Goal: Transaction & Acquisition: Download file/media

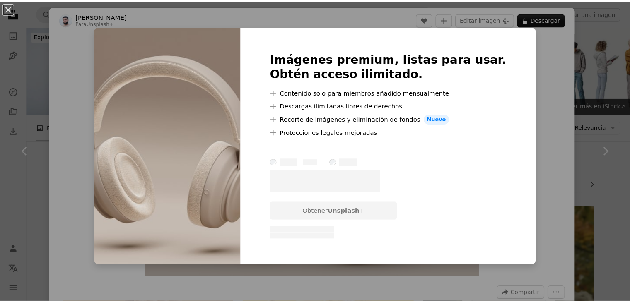
scroll to position [905, 0]
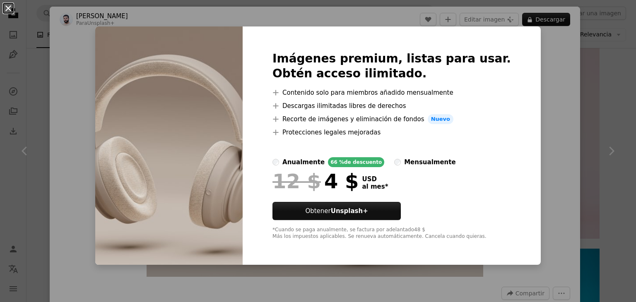
click at [13, 13] on button "An X shape" at bounding box center [8, 8] width 10 height 10
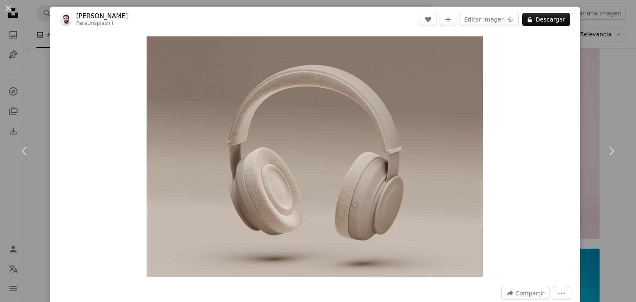
drag, startPoint x: 11, startPoint y: 12, endPoint x: 5, endPoint y: 15, distance: 6.7
click at [10, 12] on button "An X shape" at bounding box center [8, 8] width 10 height 10
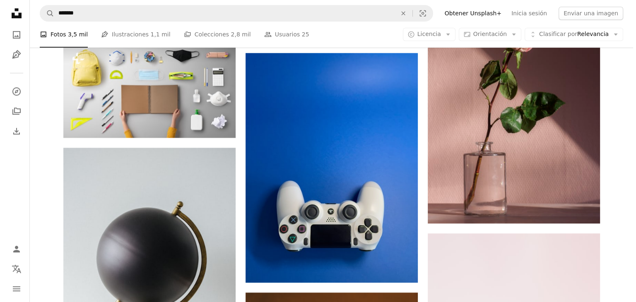
scroll to position [822, 0]
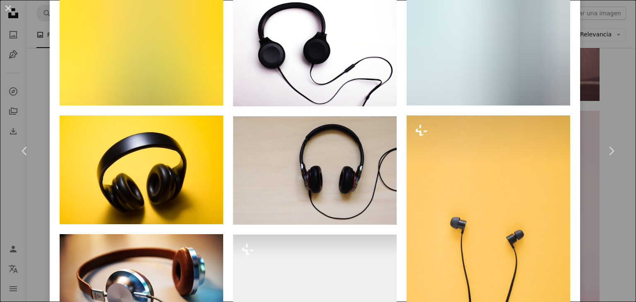
scroll to position [662, 0]
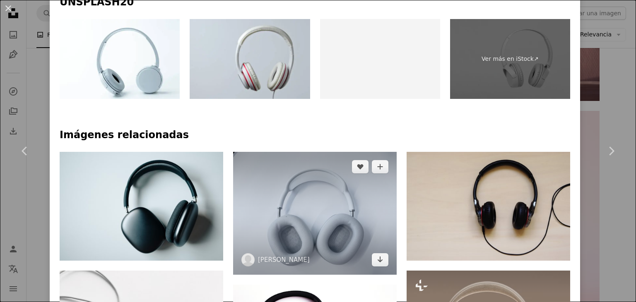
scroll to position [497, 0]
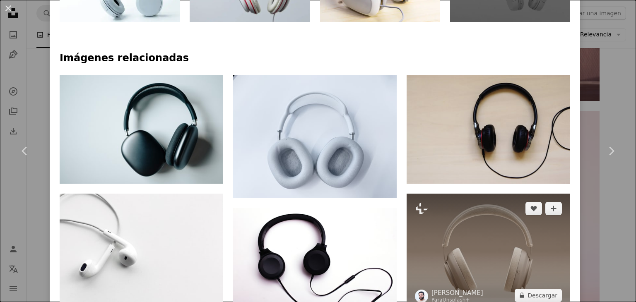
click at [450, 194] on img at bounding box center [489, 252] width 164 height 117
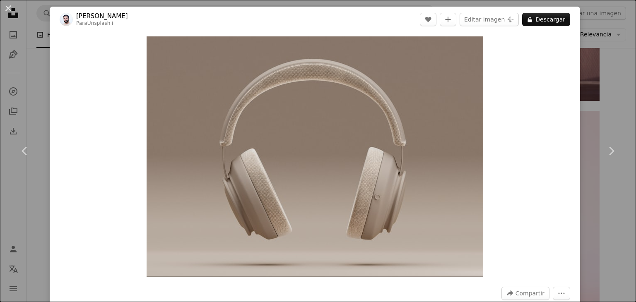
click at [10, 4] on button "An X shape" at bounding box center [8, 8] width 10 height 10
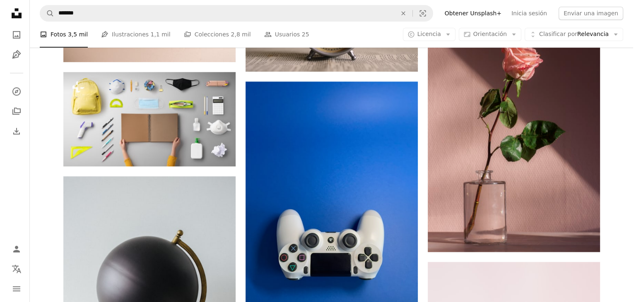
scroll to position [739, 0]
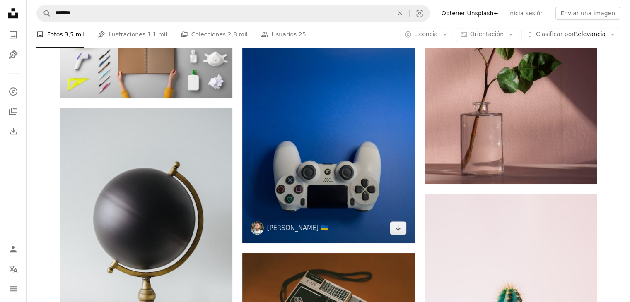
click at [305, 98] on img at bounding box center [328, 128] width 172 height 230
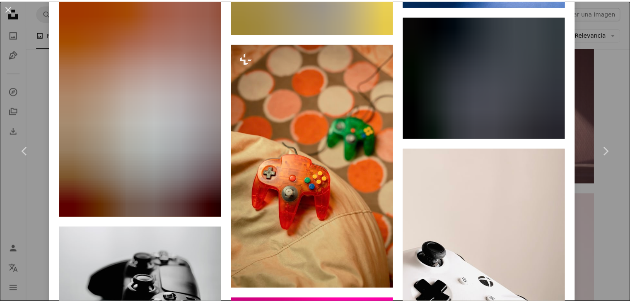
scroll to position [1242, 0]
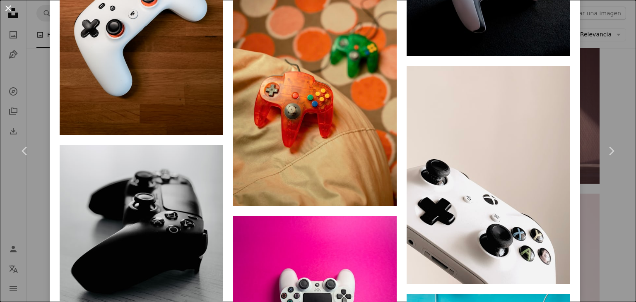
click at [8, 11] on button "An X shape" at bounding box center [8, 8] width 10 height 10
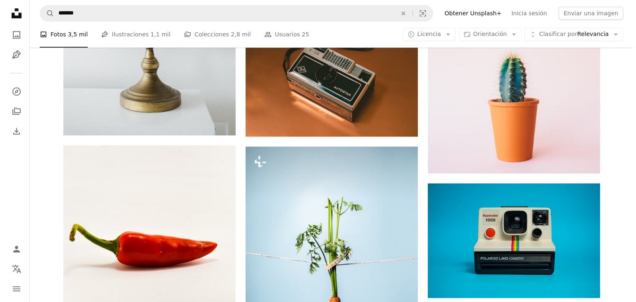
scroll to position [863, 0]
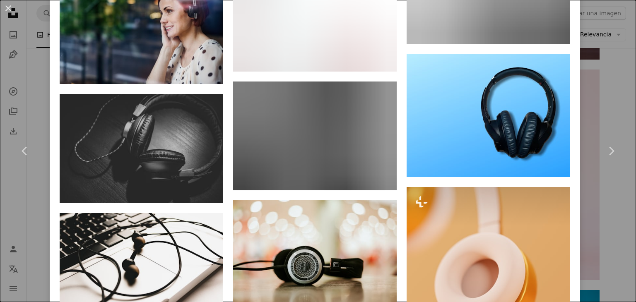
scroll to position [1340, 0]
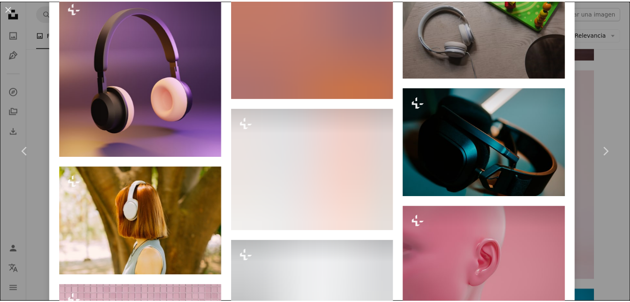
scroll to position [1076, 0]
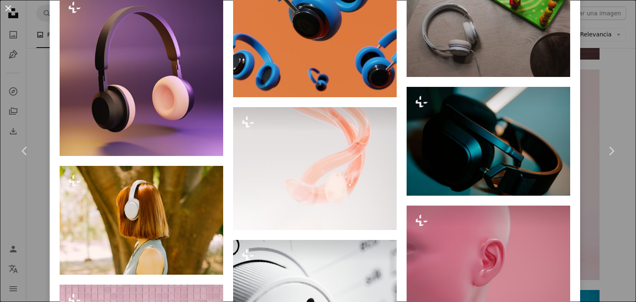
click at [7, 10] on button "An X shape" at bounding box center [8, 8] width 10 height 10
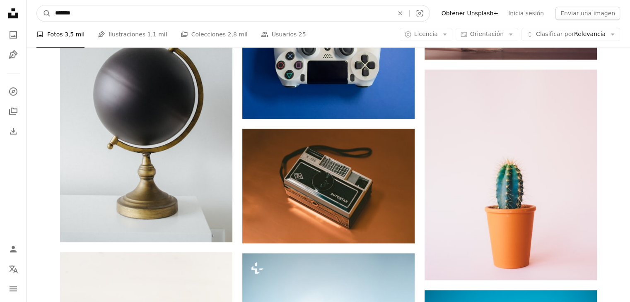
drag, startPoint x: 188, startPoint y: 14, endPoint x: 1, endPoint y: 19, distance: 186.8
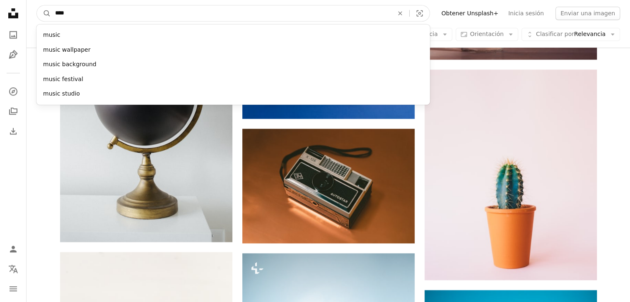
type input "*****"
click button "A magnifying glass" at bounding box center [44, 13] width 14 height 16
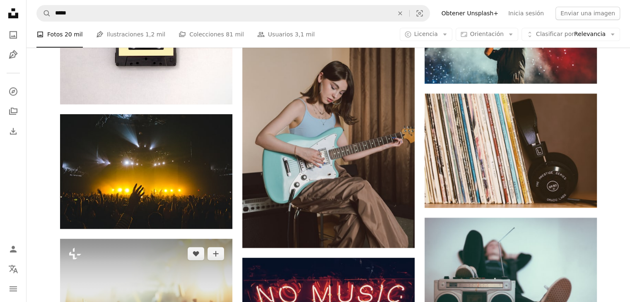
scroll to position [994, 0]
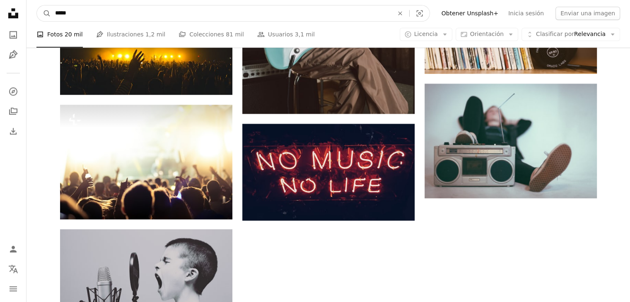
drag, startPoint x: 83, startPoint y: 17, endPoint x: 0, endPoint y: 7, distance: 83.4
type input "*********"
click button "A magnifying glass" at bounding box center [44, 13] width 14 height 16
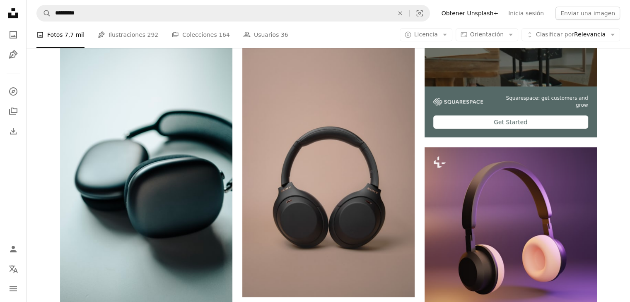
scroll to position [290, 0]
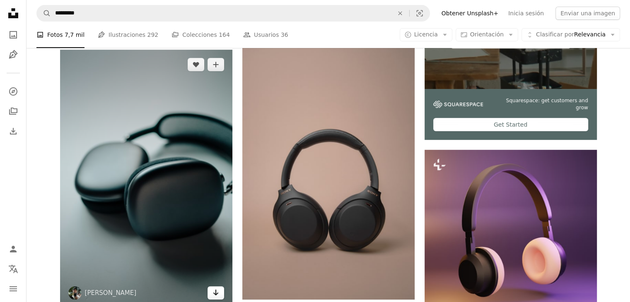
click at [220, 286] on link "Arrow pointing down" at bounding box center [215, 292] width 17 height 13
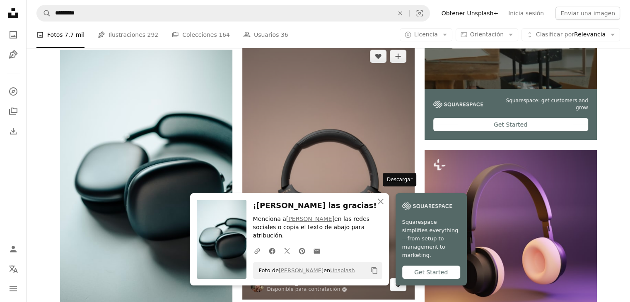
click at [397, 282] on icon "Descargar" at bounding box center [397, 285] width 5 height 6
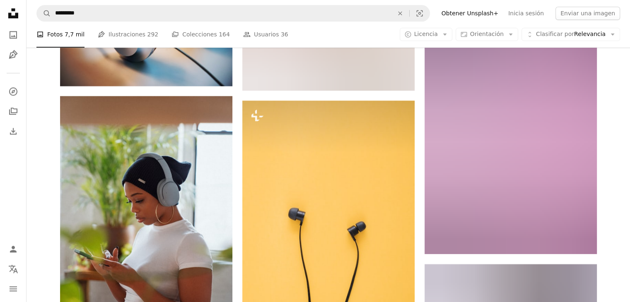
scroll to position [1201, 0]
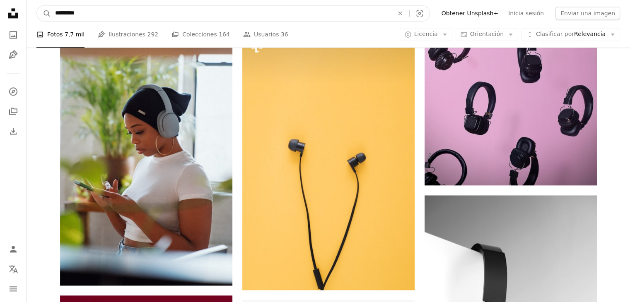
drag, startPoint x: 73, startPoint y: 16, endPoint x: 14, endPoint y: 17, distance: 58.4
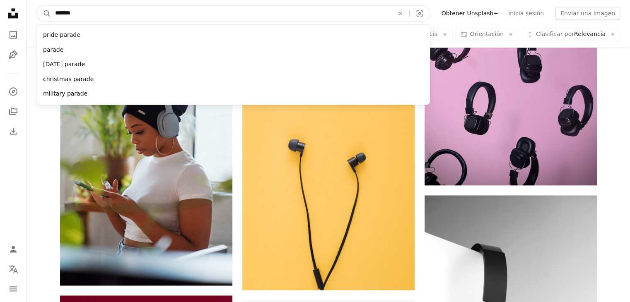
type input "********"
click button "A magnifying glass" at bounding box center [44, 13] width 14 height 16
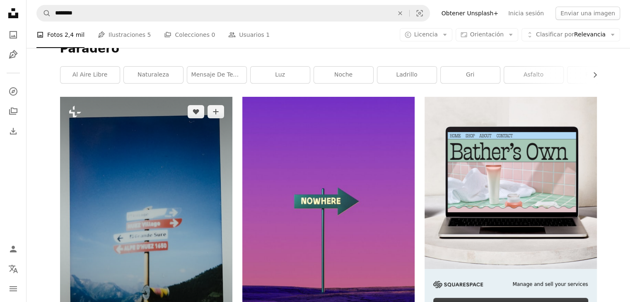
scroll to position [124, 0]
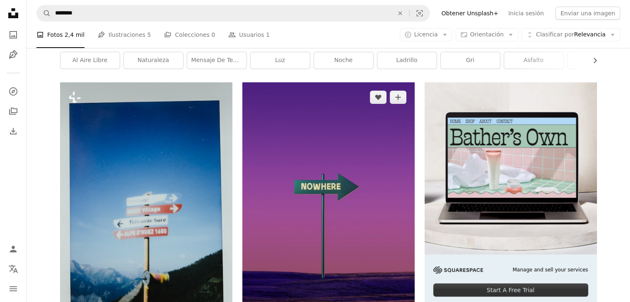
click at [268, 192] on img at bounding box center [328, 211] width 172 height 258
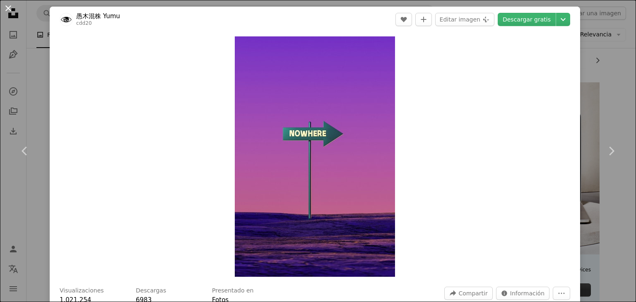
click at [7, 6] on button "An X shape" at bounding box center [8, 8] width 10 height 10
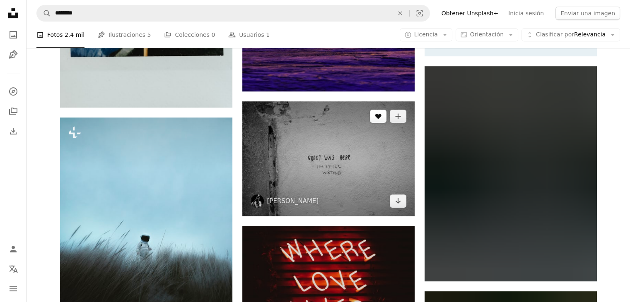
scroll to position [414, 0]
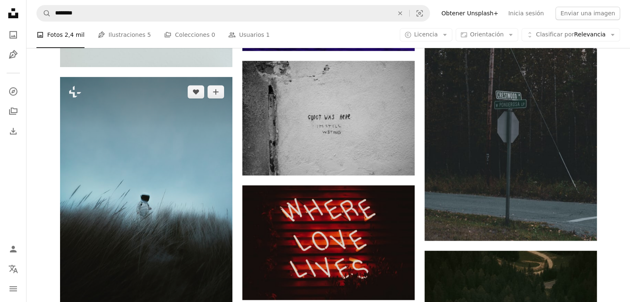
click at [176, 200] on img at bounding box center [146, 206] width 172 height 258
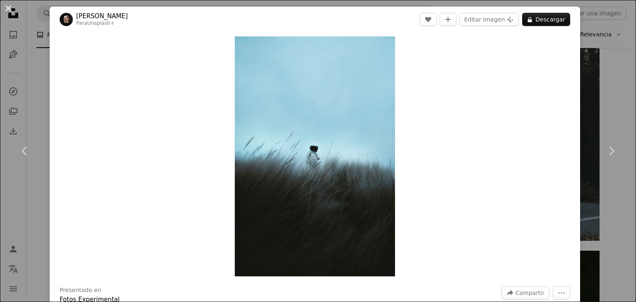
click at [3, 10] on button "An X shape" at bounding box center [8, 8] width 10 height 10
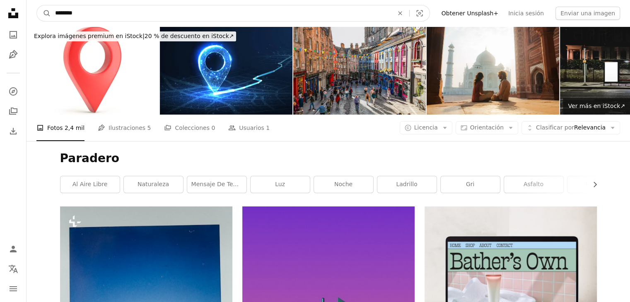
click at [105, 15] on input "********" at bounding box center [221, 13] width 340 height 16
type input "**********"
click button "A magnifying glass" at bounding box center [44, 13] width 14 height 16
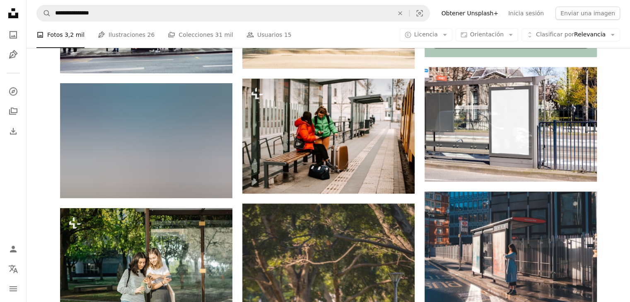
scroll to position [455, 0]
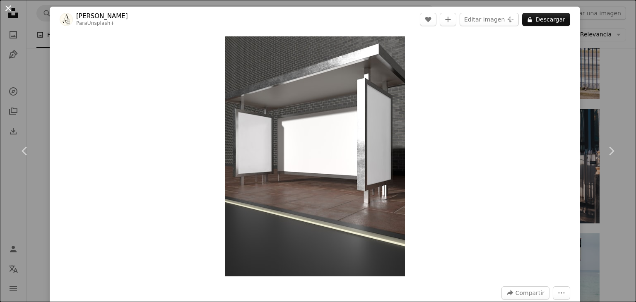
click at [8, 7] on button "An X shape" at bounding box center [8, 8] width 10 height 10
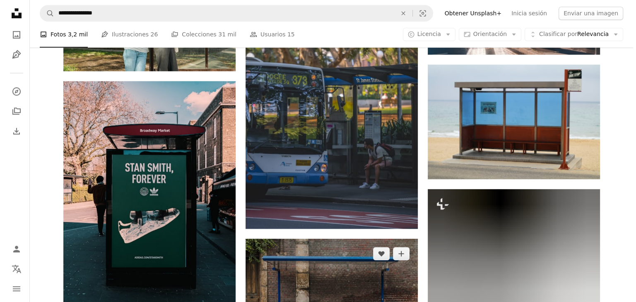
scroll to position [621, 0]
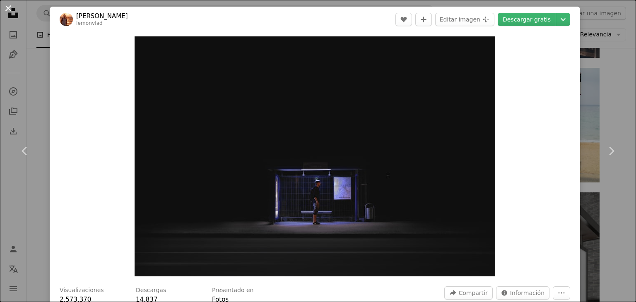
click at [8, 10] on button "An X shape" at bounding box center [8, 8] width 10 height 10
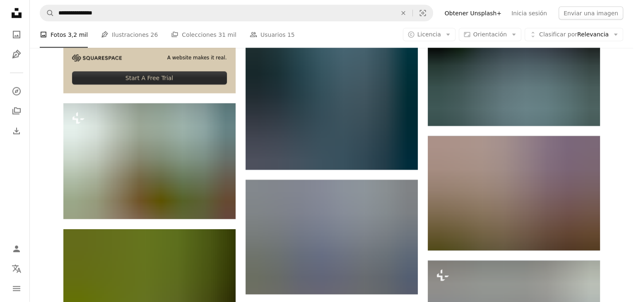
scroll to position [1615, 0]
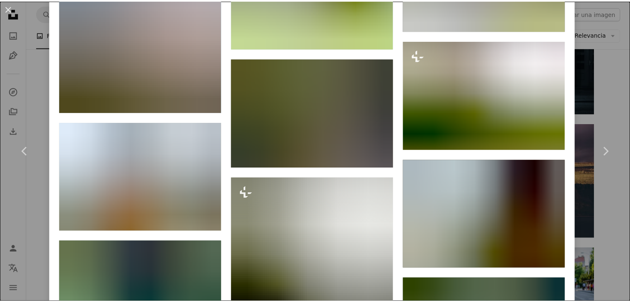
scroll to position [745, 0]
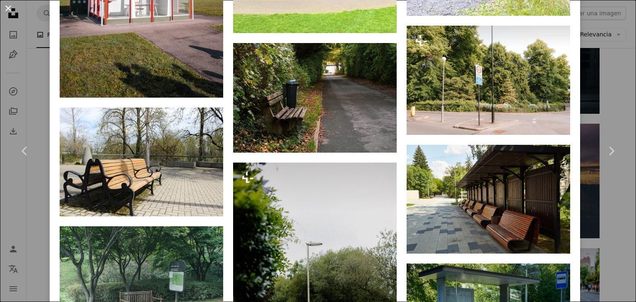
click at [7, 9] on button "An X shape" at bounding box center [8, 8] width 10 height 10
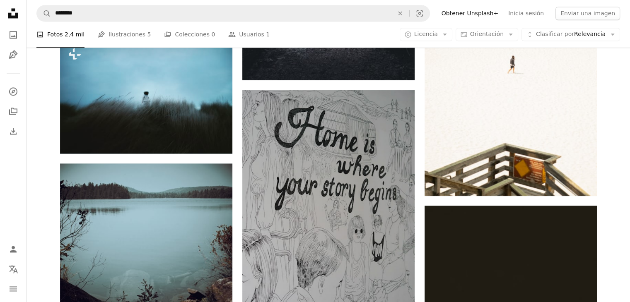
scroll to position [1201, 0]
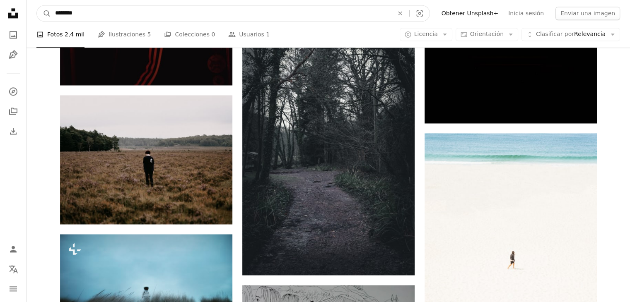
click at [99, 13] on input "********" at bounding box center [221, 13] width 340 height 16
type input "**********"
click button "A magnifying glass" at bounding box center [44, 13] width 14 height 16
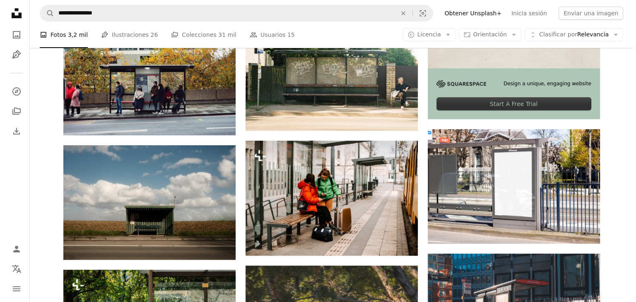
scroll to position [290, 0]
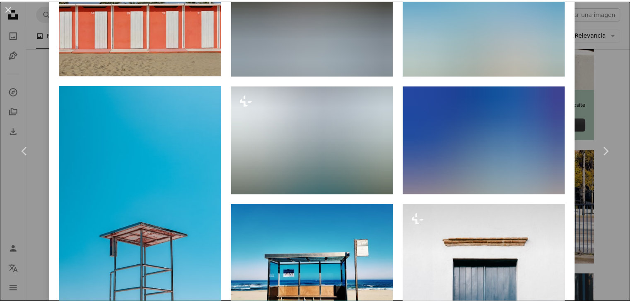
scroll to position [621, 0]
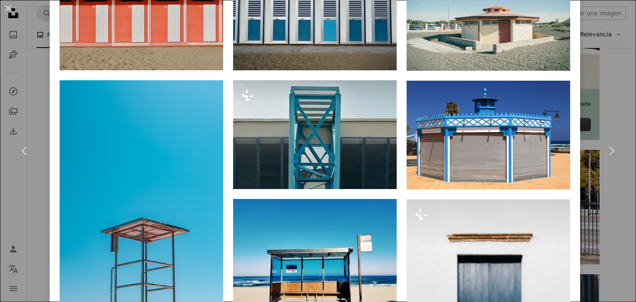
drag, startPoint x: 8, startPoint y: 7, endPoint x: 63, endPoint y: 20, distance: 56.5
click at [7, 7] on button "An X shape" at bounding box center [8, 8] width 10 height 10
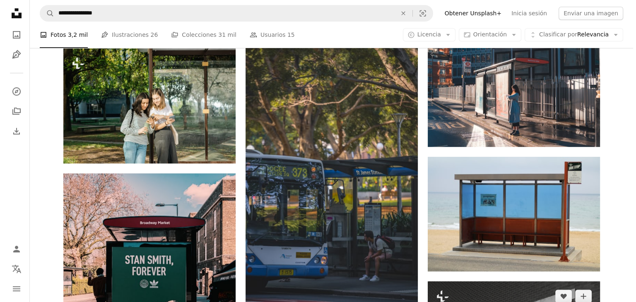
scroll to position [538, 0]
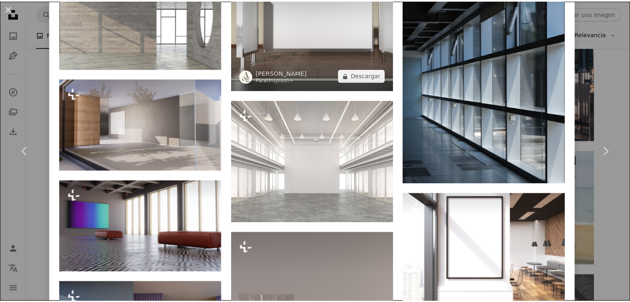
scroll to position [704, 0]
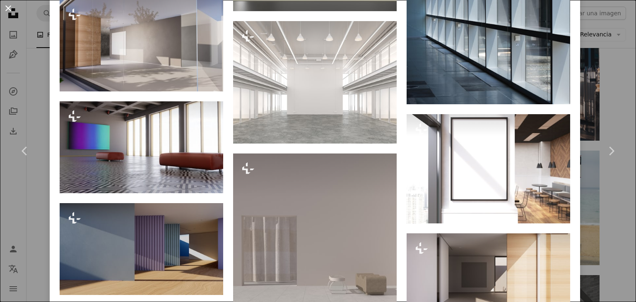
click at [7, 12] on button "An X shape" at bounding box center [8, 8] width 10 height 10
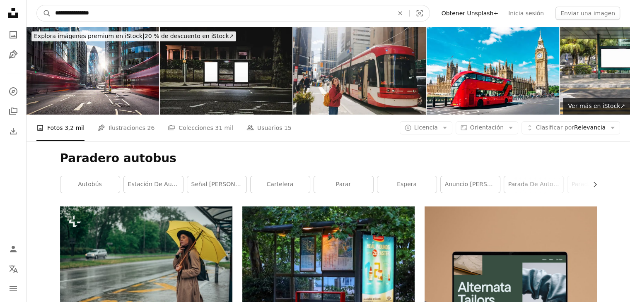
click at [110, 11] on input "**********" at bounding box center [221, 13] width 340 height 16
drag, startPoint x: 110, startPoint y: 11, endPoint x: 54, endPoint y: 12, distance: 55.5
click at [54, 12] on input "**********" at bounding box center [221, 13] width 340 height 16
click at [120, 15] on input "**********" at bounding box center [221, 13] width 340 height 16
drag, startPoint x: 121, startPoint y: 15, endPoint x: 51, endPoint y: 14, distance: 69.6
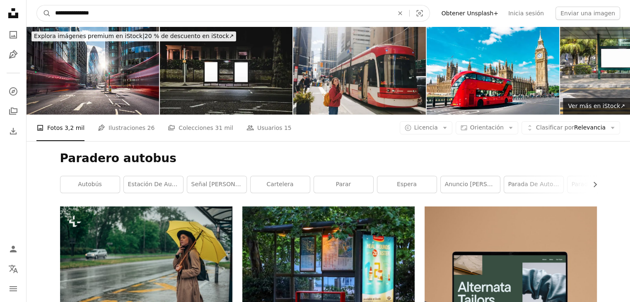
click at [51, 14] on input "**********" at bounding box center [221, 13] width 340 height 16
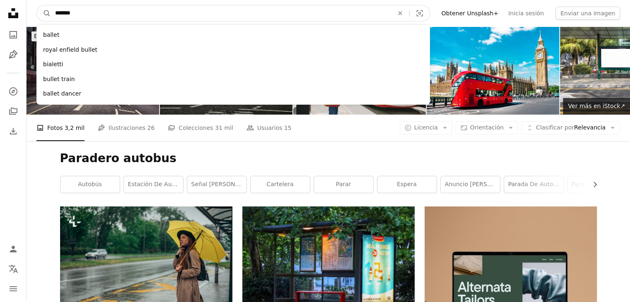
type input "********"
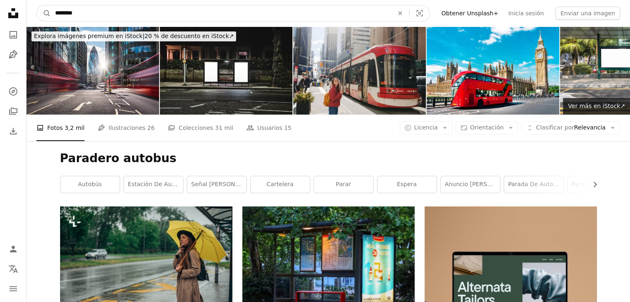
click button "A magnifying glass" at bounding box center [44, 13] width 14 height 16
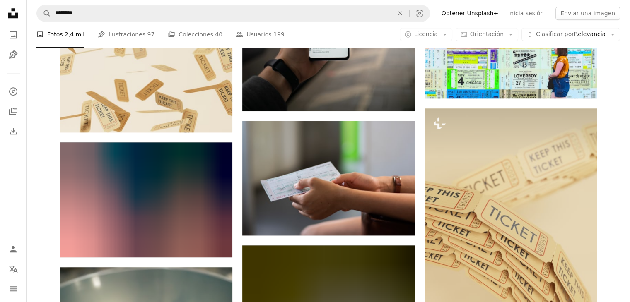
scroll to position [911, 0]
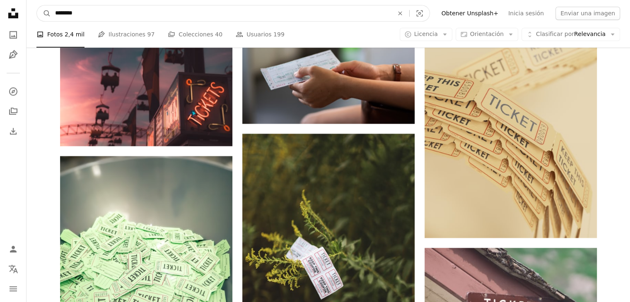
drag, startPoint x: 126, startPoint y: 7, endPoint x: 33, endPoint y: 15, distance: 93.1
click at [34, 15] on nav "A magnifying glass ******** An X shape Visual search Filters Obtener Unsplash+ …" at bounding box center [327, 13] width 603 height 26
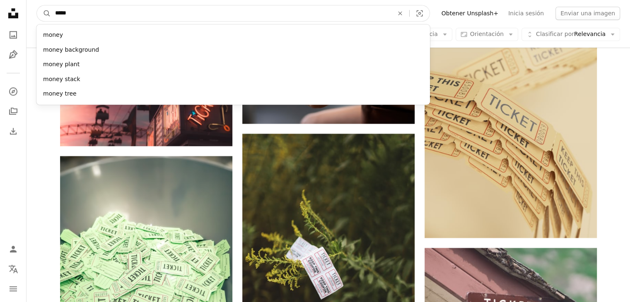
type input "*****"
click at [37, 5] on button "A magnifying glass" at bounding box center [44, 13] width 14 height 16
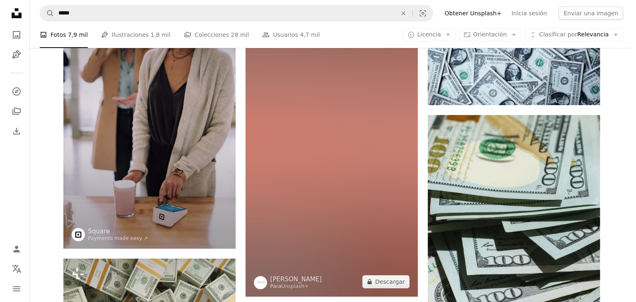
scroll to position [124, 0]
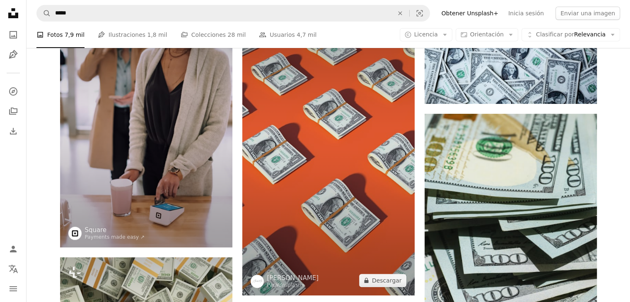
click at [337, 193] on img at bounding box center [328, 142] width 172 height 306
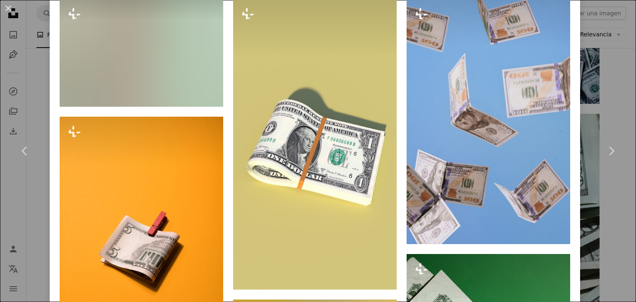
scroll to position [911, 0]
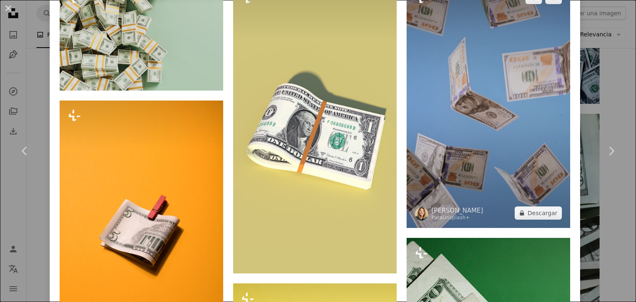
click at [489, 115] on img at bounding box center [489, 106] width 164 height 246
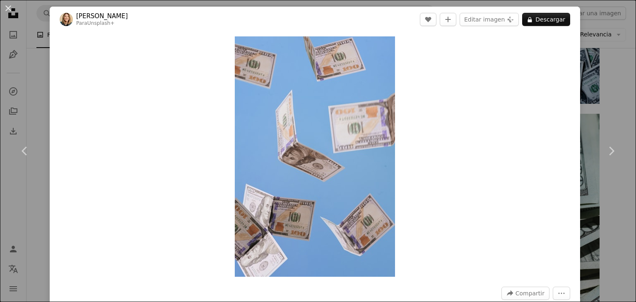
drag, startPoint x: 5, startPoint y: 12, endPoint x: 15, endPoint y: 15, distance: 10.4
click at [5, 12] on button "An X shape" at bounding box center [8, 8] width 10 height 10
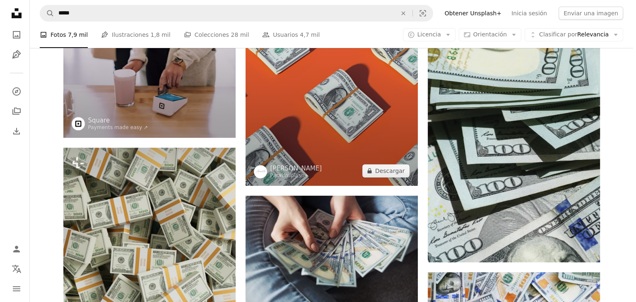
scroll to position [166, 0]
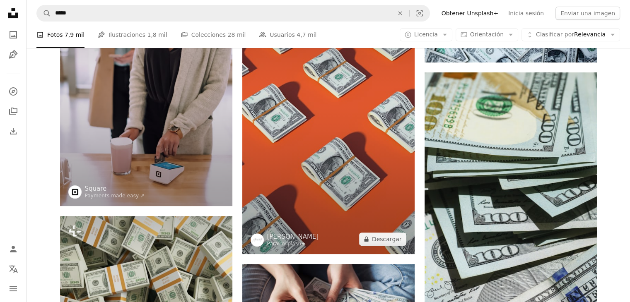
drag, startPoint x: 325, startPoint y: 126, endPoint x: 328, endPoint y: 137, distance: 11.7
click at [325, 127] on img at bounding box center [328, 101] width 172 height 306
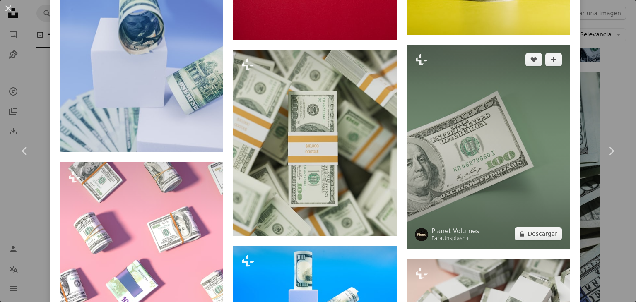
scroll to position [1408, 0]
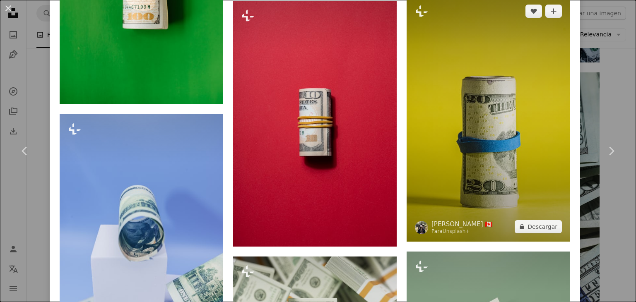
click at [503, 115] on img at bounding box center [489, 119] width 164 height 246
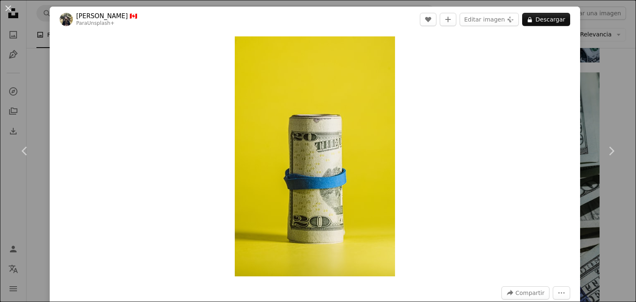
click at [4, 12] on button "An X shape" at bounding box center [8, 8] width 10 height 10
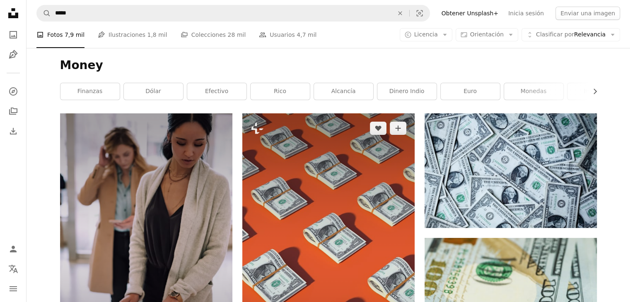
click at [356, 216] on img at bounding box center [328, 266] width 172 height 306
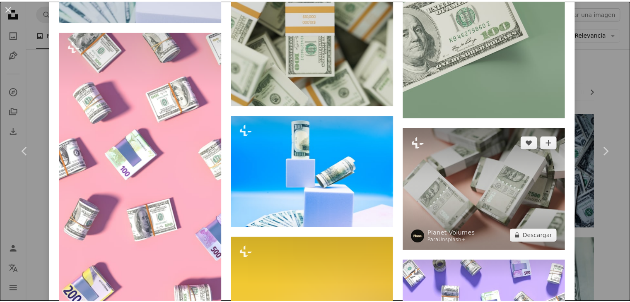
scroll to position [1822, 0]
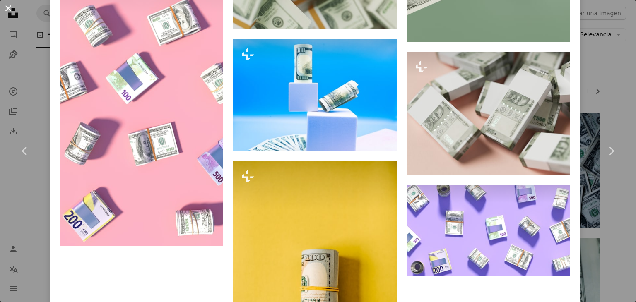
click at [10, 6] on button "An X shape" at bounding box center [8, 8] width 10 height 10
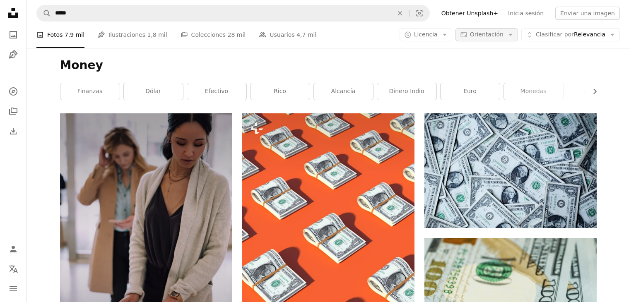
click at [510, 31] on button "Aspect ratio Orientación Arrow down" at bounding box center [486, 34] width 63 height 13
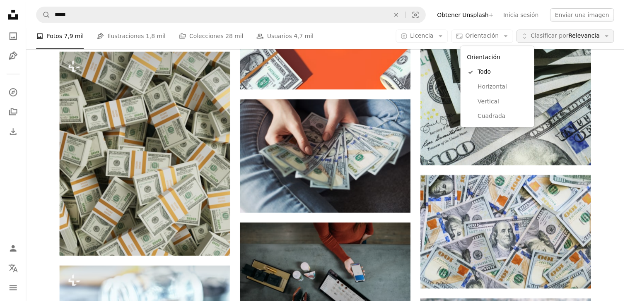
scroll to position [331, 0]
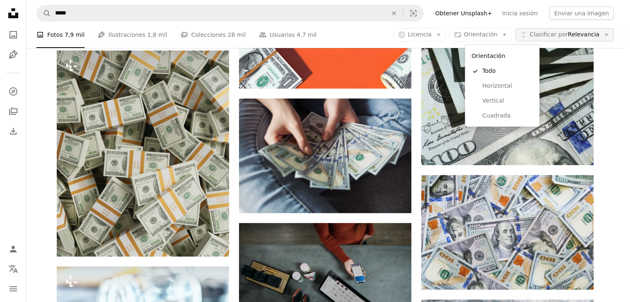
click at [585, 35] on body "Unsplash logo Página de inicio de Unsplash A photo Pen Tool A compass A stack o…" at bounding box center [312, 151] width 624 height 302
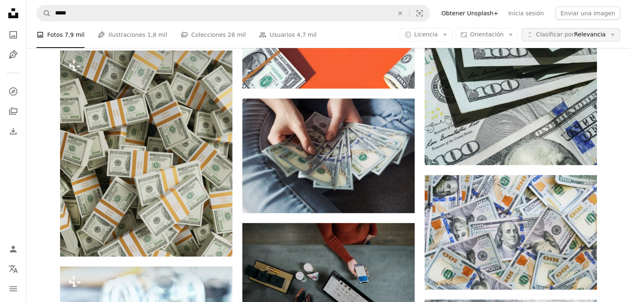
click at [599, 37] on span "Clasificar por Relevancia" at bounding box center [571, 35] width 70 height 8
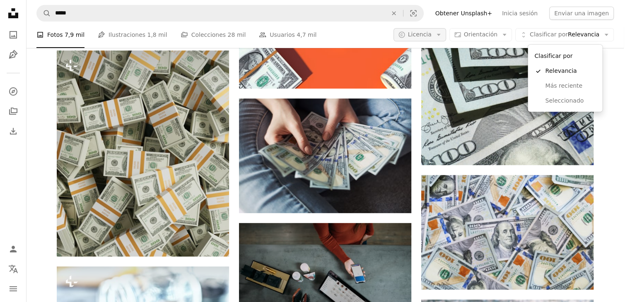
click at [444, 34] on body "Unsplash logo Página de inicio de Unsplash A photo Pen Tool A compass A stack o…" at bounding box center [312, 151] width 624 height 302
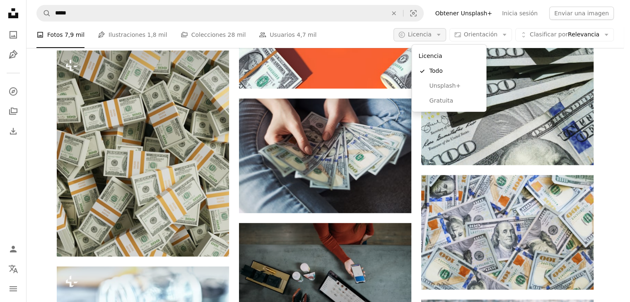
scroll to position [0, 0]
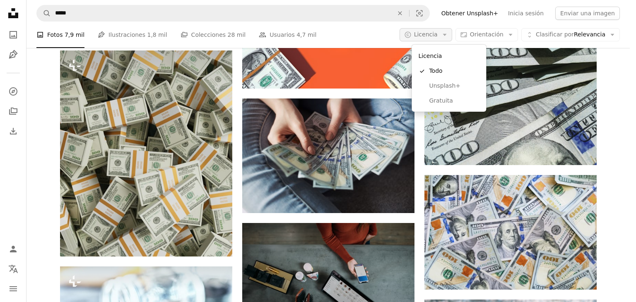
click at [438, 34] on span "Licencia" at bounding box center [426, 34] width 24 height 7
click at [448, 103] on span "Gratuita" at bounding box center [454, 101] width 51 height 8
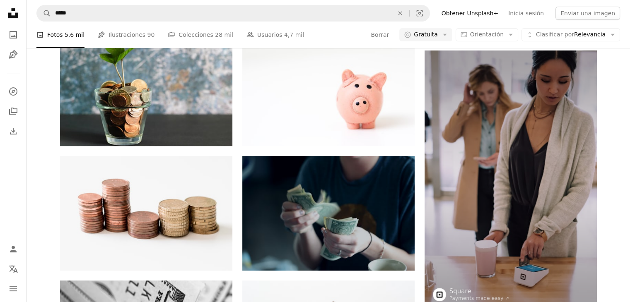
scroll to position [994, 0]
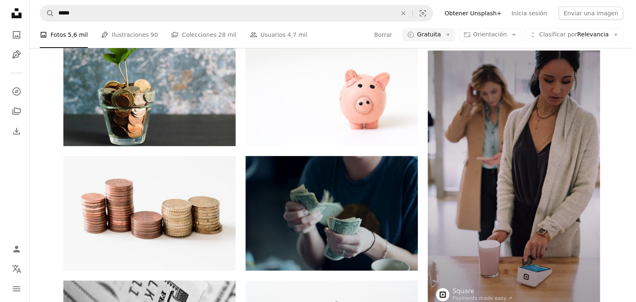
scroll to position [1366, 0]
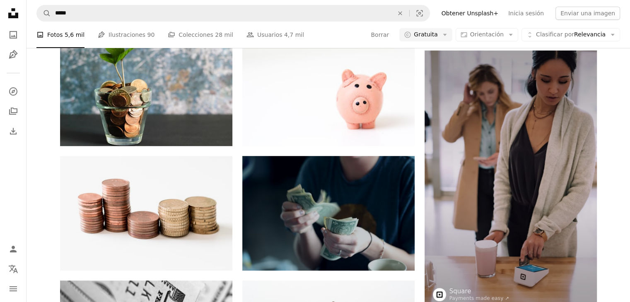
drag, startPoint x: 309, startPoint y: 183, endPoint x: 305, endPoint y: 184, distance: 4.2
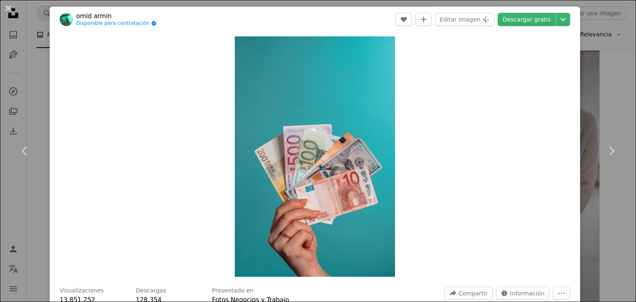
click at [503, 27] on header "[PERSON_NAME] Disponible para contratación A checkmark inside of a circle A hea…" at bounding box center [315, 20] width 530 height 26
click at [503, 22] on link "Descargar gratis" at bounding box center [527, 19] width 58 height 13
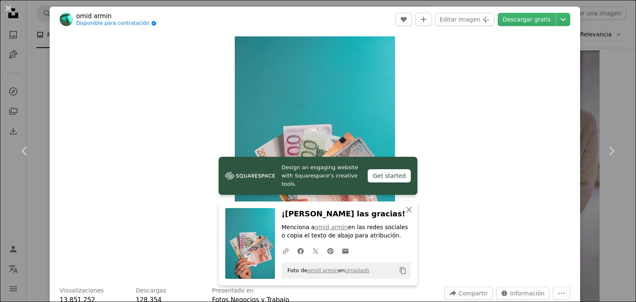
drag, startPoint x: 5, startPoint y: 12, endPoint x: 16, endPoint y: 22, distance: 14.6
click at [5, 12] on button "An X shape" at bounding box center [8, 8] width 10 height 10
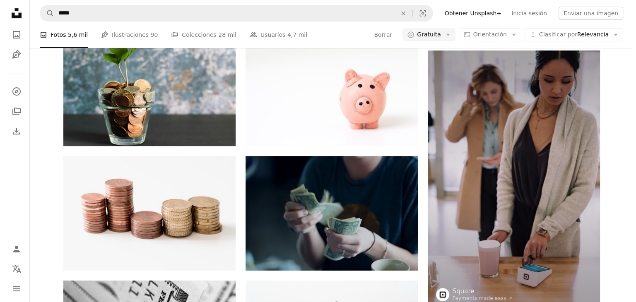
scroll to position [2236, 0]
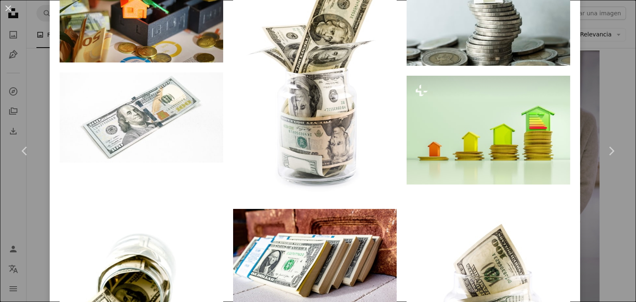
scroll to position [828, 0]
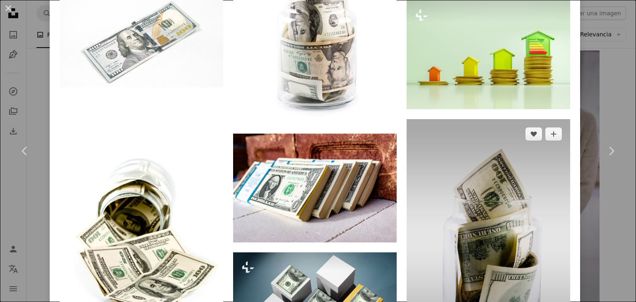
click at [484, 157] on img at bounding box center [489, 242] width 164 height 246
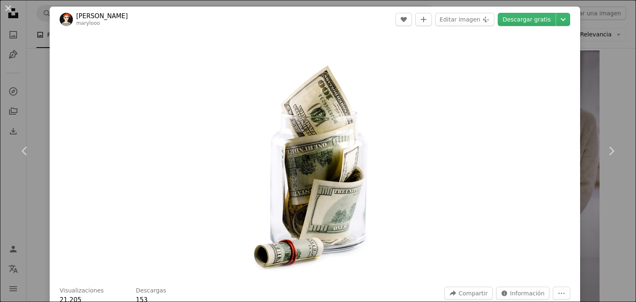
drag, startPoint x: 517, startPoint y: 19, endPoint x: 508, endPoint y: 31, distance: 15.1
click at [517, 20] on link "Descargar gratis" at bounding box center [527, 19] width 58 height 13
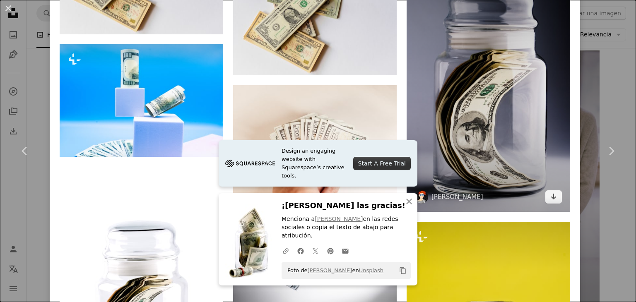
scroll to position [1408, 0]
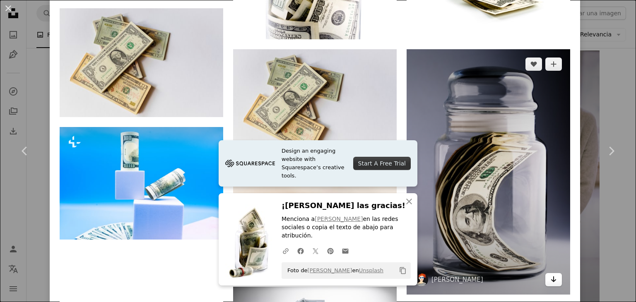
click at [551, 273] on link "Arrow pointing down" at bounding box center [553, 279] width 17 height 13
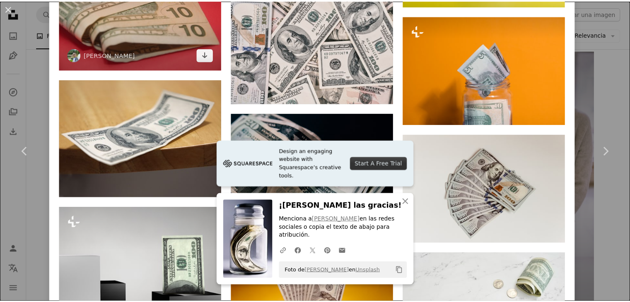
scroll to position [1987, 0]
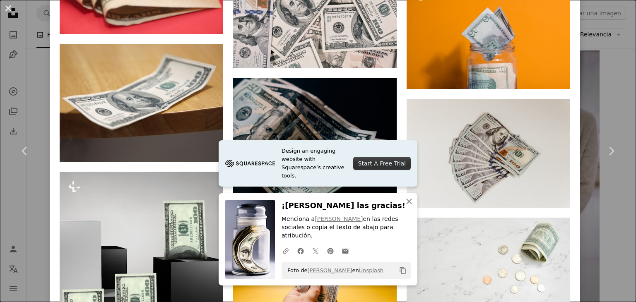
click at [5, 12] on button "An X shape" at bounding box center [8, 8] width 10 height 10
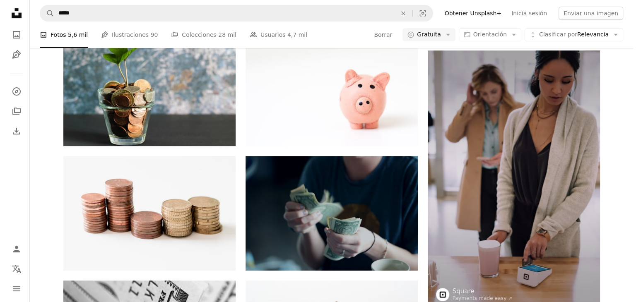
scroll to position [3354, 0]
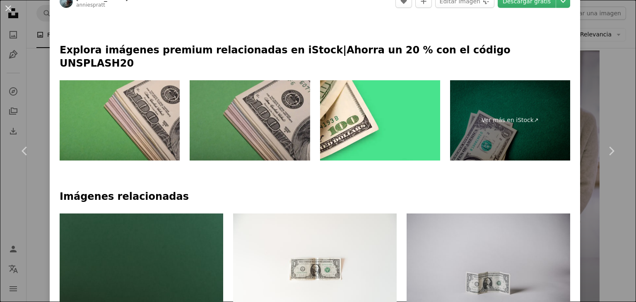
scroll to position [414, 0]
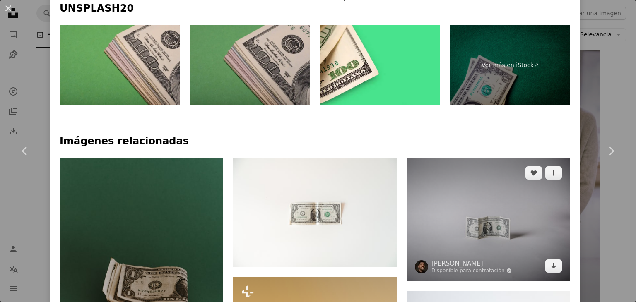
click at [472, 158] on img at bounding box center [489, 219] width 164 height 123
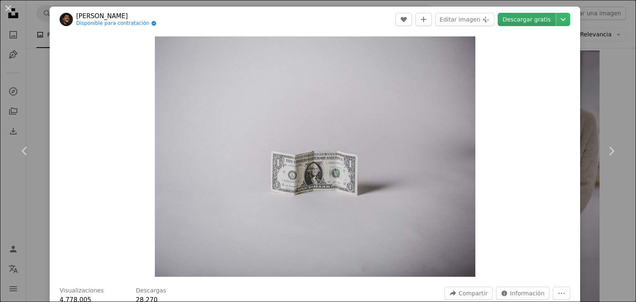
click at [545, 15] on link "Descargar gratis" at bounding box center [527, 19] width 58 height 13
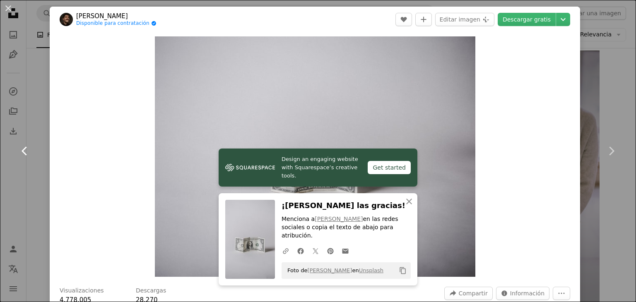
click at [33, 173] on link "Chevron left" at bounding box center [25, 150] width 50 height 79
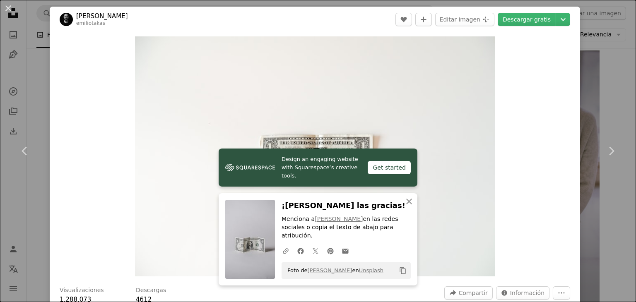
drag, startPoint x: 7, startPoint y: 12, endPoint x: 322, endPoint y: 110, distance: 329.7
click at [7, 12] on button "An X shape" at bounding box center [8, 8] width 10 height 10
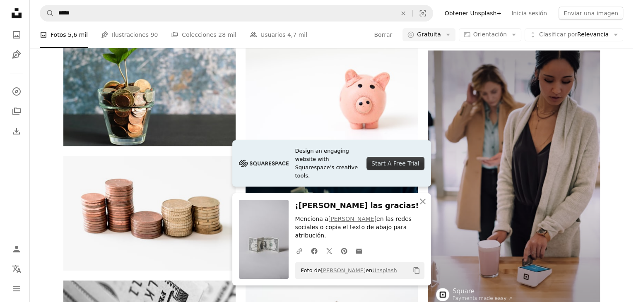
scroll to position [3436, 0]
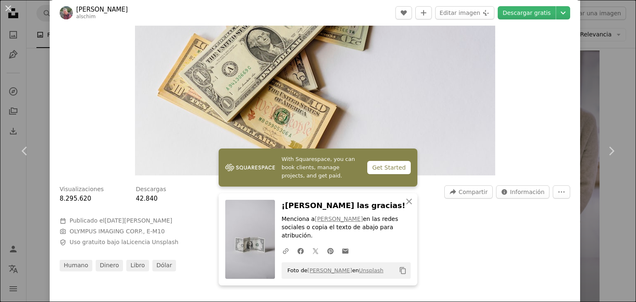
scroll to position [166, 0]
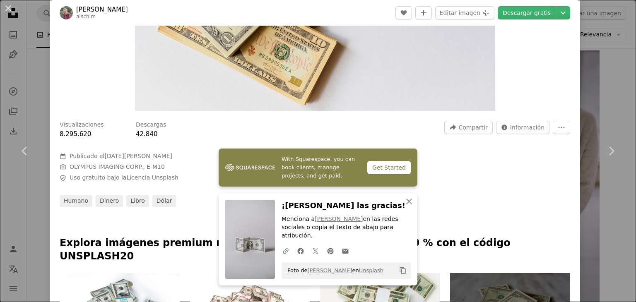
click at [409, 169] on div "Visualizaciones 8.295.620 Descargas 42.840 A forward-right arrow Compartir Info…" at bounding box center [315, 161] width 530 height 92
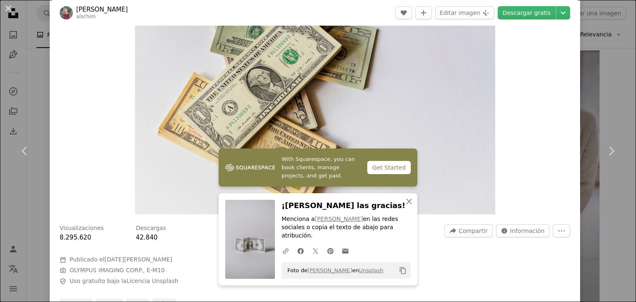
scroll to position [0, 0]
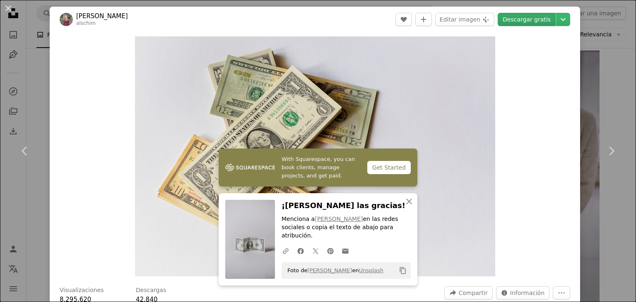
click at [528, 22] on link "Descargar gratis" at bounding box center [527, 19] width 58 height 13
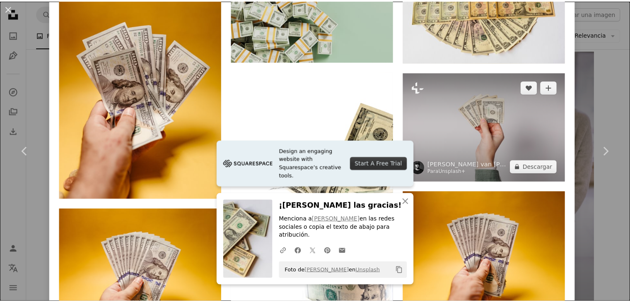
scroll to position [745, 0]
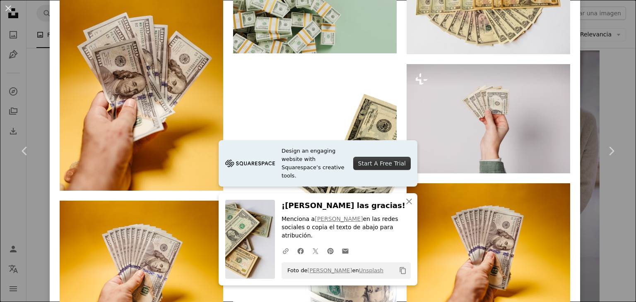
drag, startPoint x: 11, startPoint y: 4, endPoint x: 137, endPoint y: 41, distance: 131.8
click at [11, 4] on button "An X shape" at bounding box center [8, 8] width 10 height 10
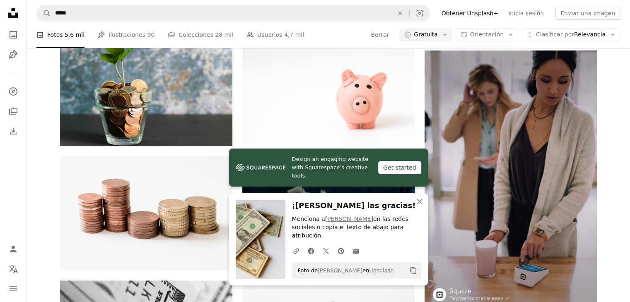
scroll to position [3685, 0]
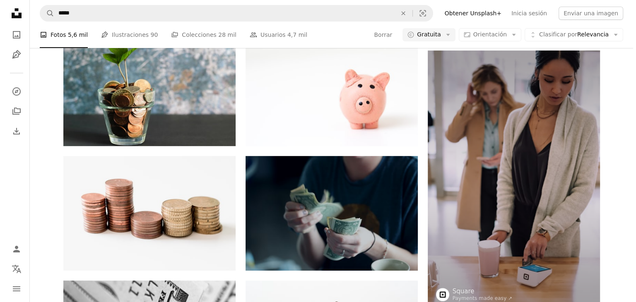
scroll to position [3768, 0]
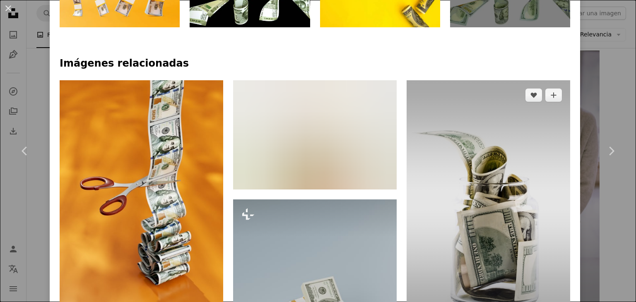
scroll to position [497, 0]
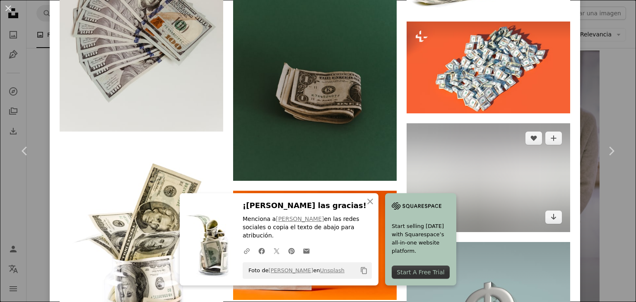
scroll to position [952, 0]
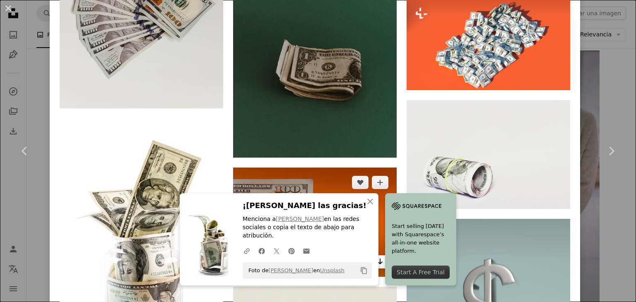
click at [377, 257] on icon "Arrow pointing down" at bounding box center [380, 262] width 7 height 10
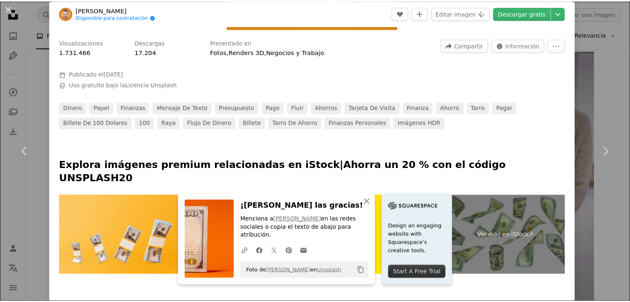
scroll to position [83, 0]
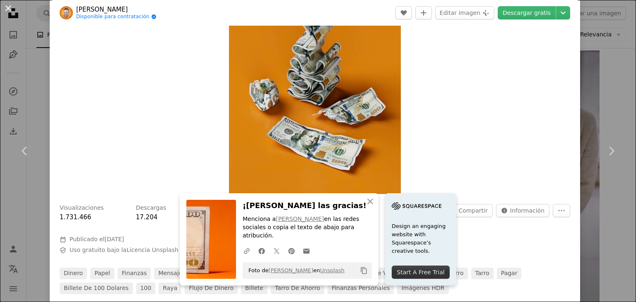
click at [7, 5] on button "An X shape" at bounding box center [8, 8] width 10 height 10
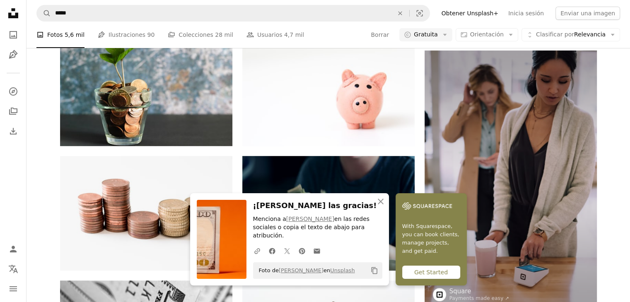
scroll to position [4140, 0]
click at [385, 206] on icon "An X shape" at bounding box center [381, 202] width 10 height 10
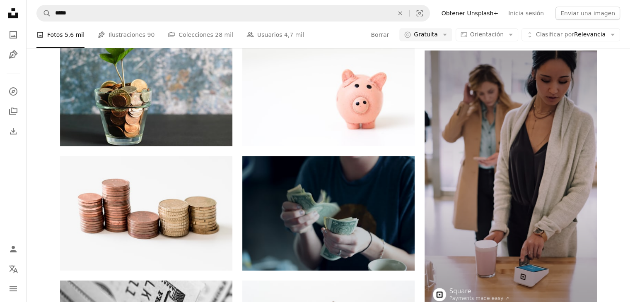
scroll to position [6003, 0]
